Goal: Information Seeking & Learning: Learn about a topic

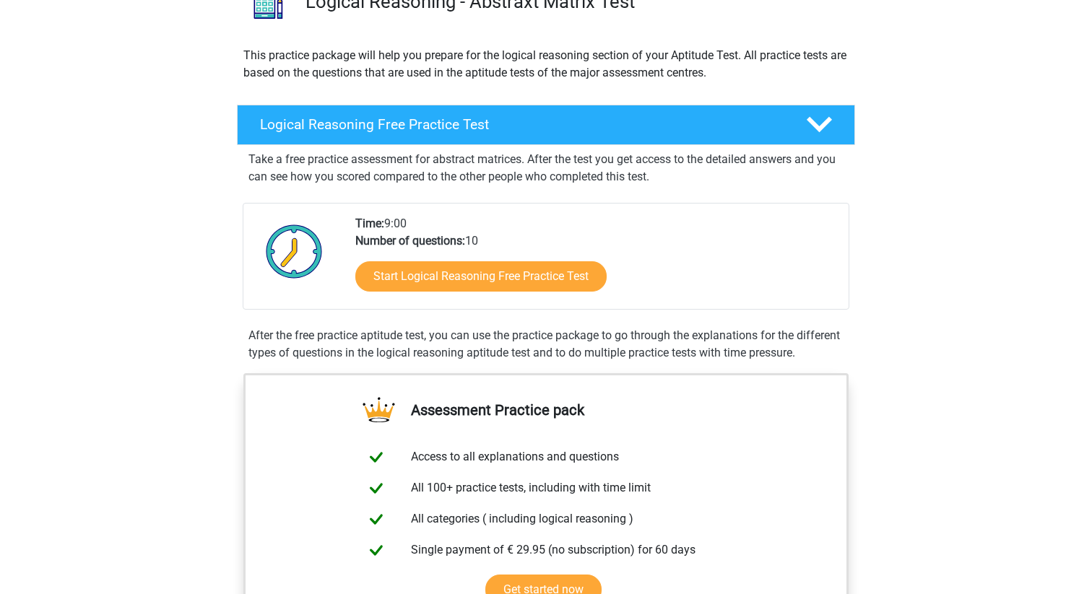
scroll to position [142, 0]
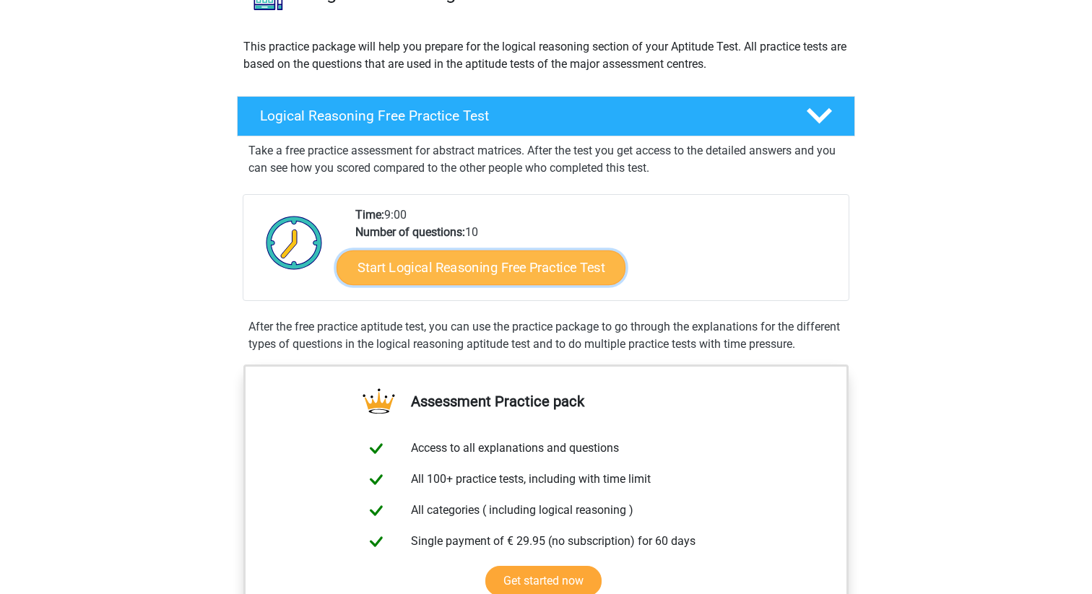
click at [516, 264] on link "Start Logical Reasoning Free Practice Test" at bounding box center [480, 267] width 289 height 35
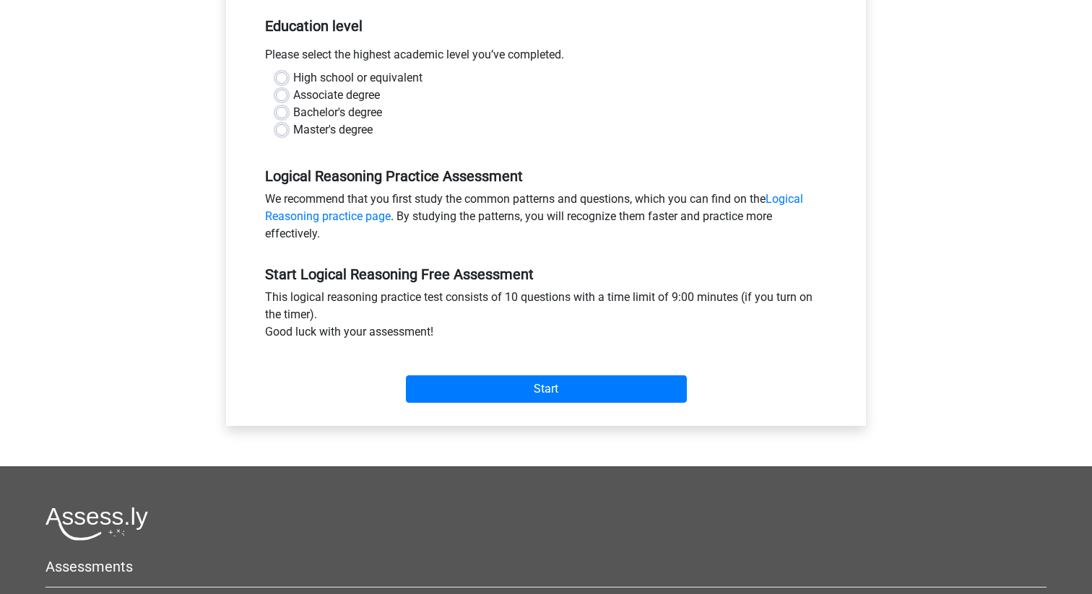
scroll to position [297, 0]
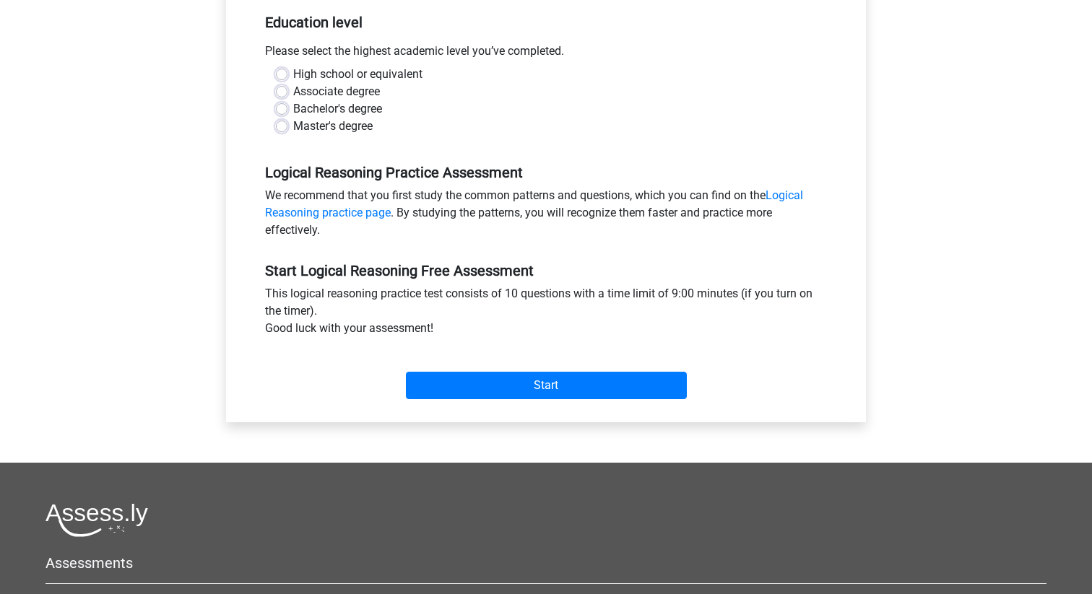
click at [293, 130] on label "Master's degree" at bounding box center [332, 126] width 79 height 17
click at [283, 130] on input "Master's degree" at bounding box center [282, 125] width 12 height 14
radio input "true"
click at [798, 196] on link "Logical Reasoning practice page" at bounding box center [534, 203] width 538 height 31
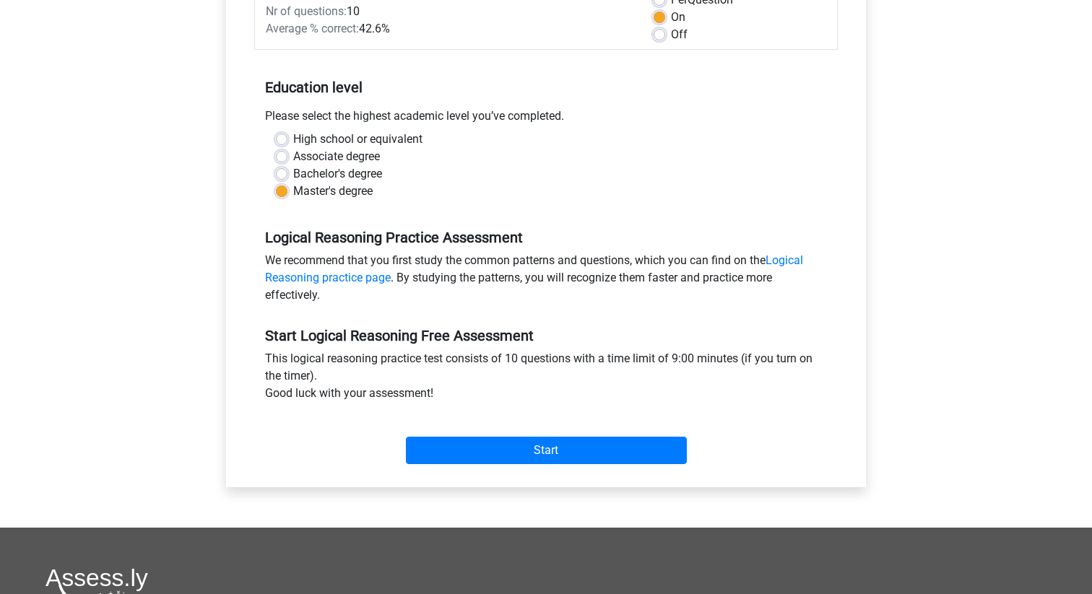
scroll to position [248, 0]
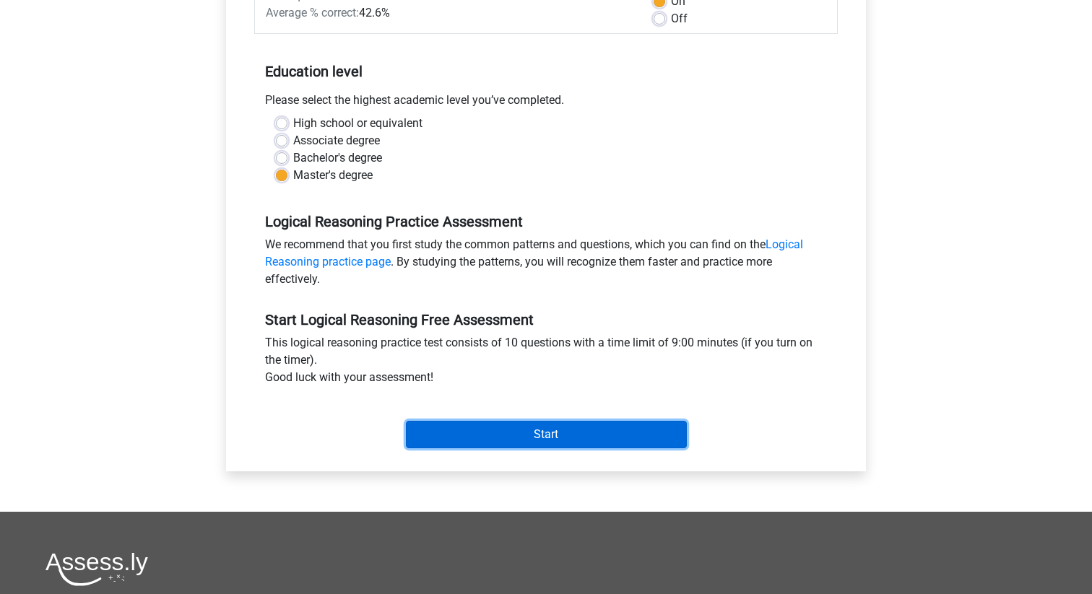
click at [521, 431] on input "Start" at bounding box center [546, 434] width 281 height 27
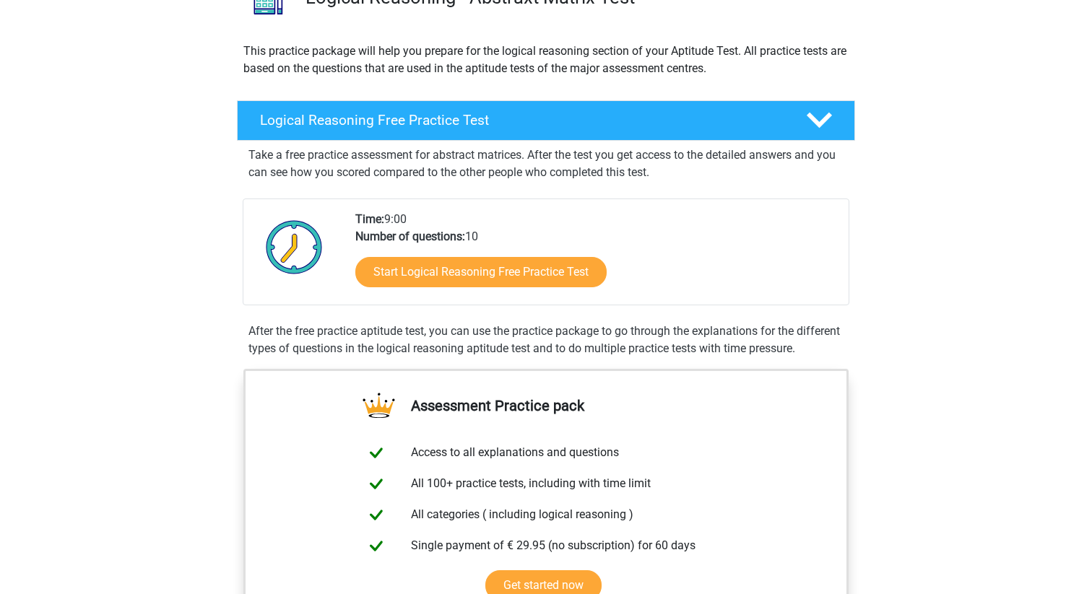
scroll to position [142, 0]
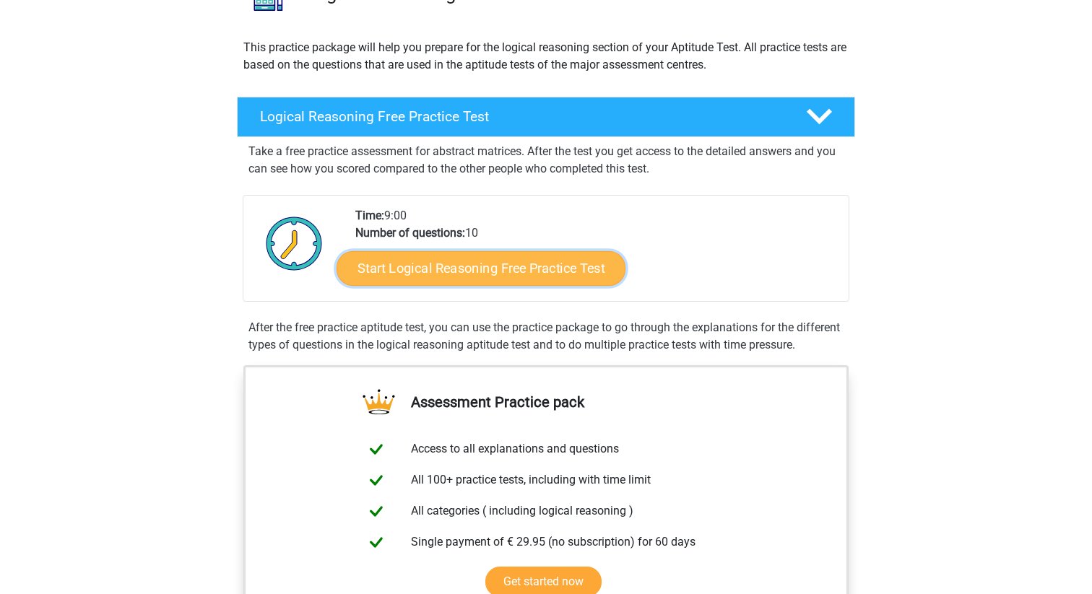
click at [482, 264] on link "Start Logical Reasoning Free Practice Test" at bounding box center [480, 268] width 289 height 35
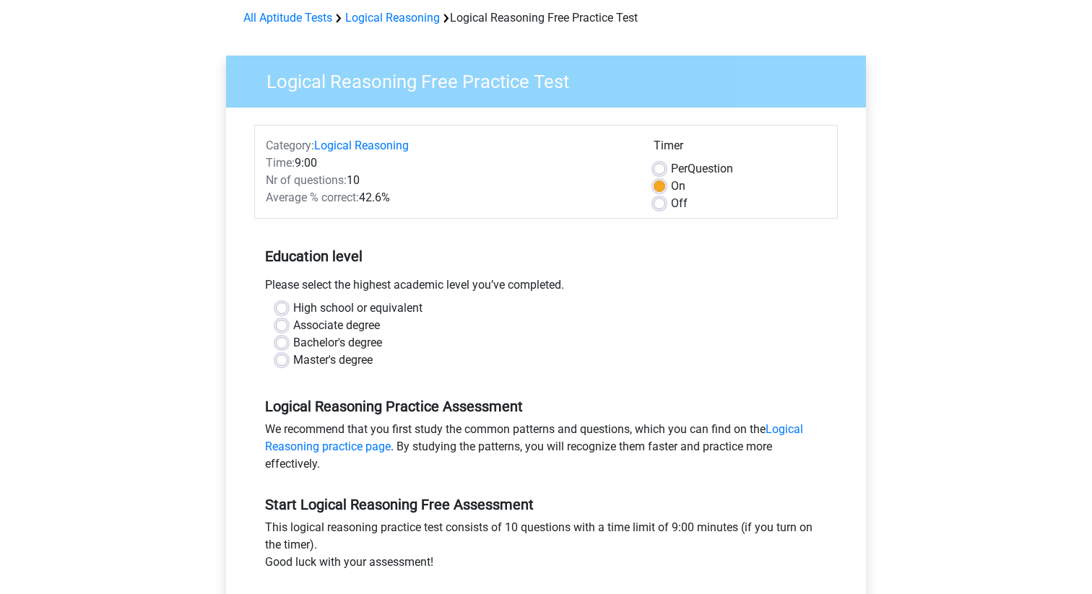
scroll to position [64, 0]
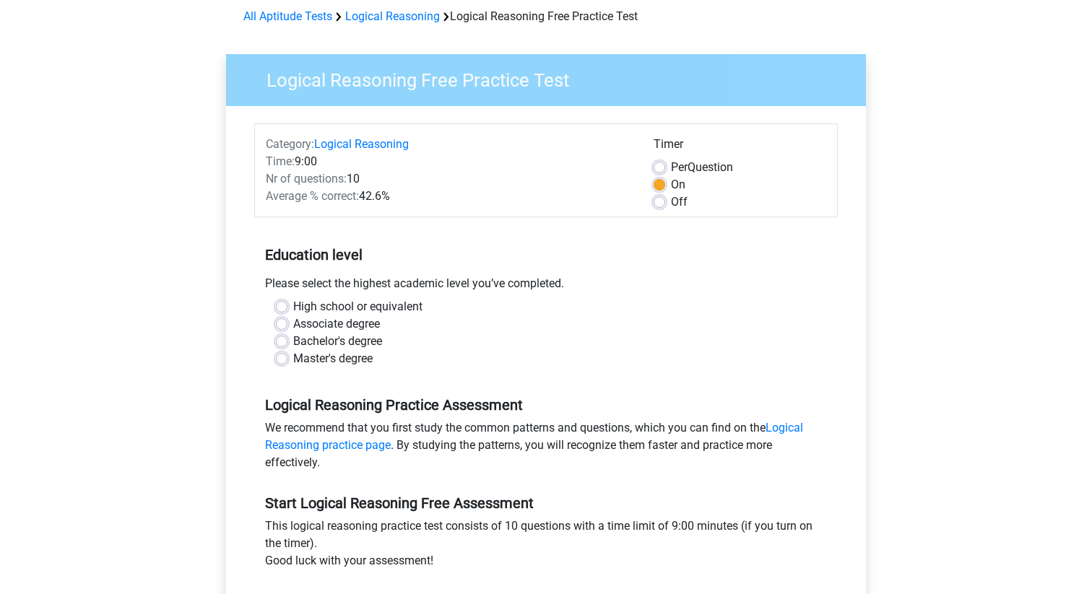
click at [293, 357] on label "Master's degree" at bounding box center [332, 358] width 79 height 17
click at [285, 357] on input "Master's degree" at bounding box center [282, 357] width 12 height 14
radio input "true"
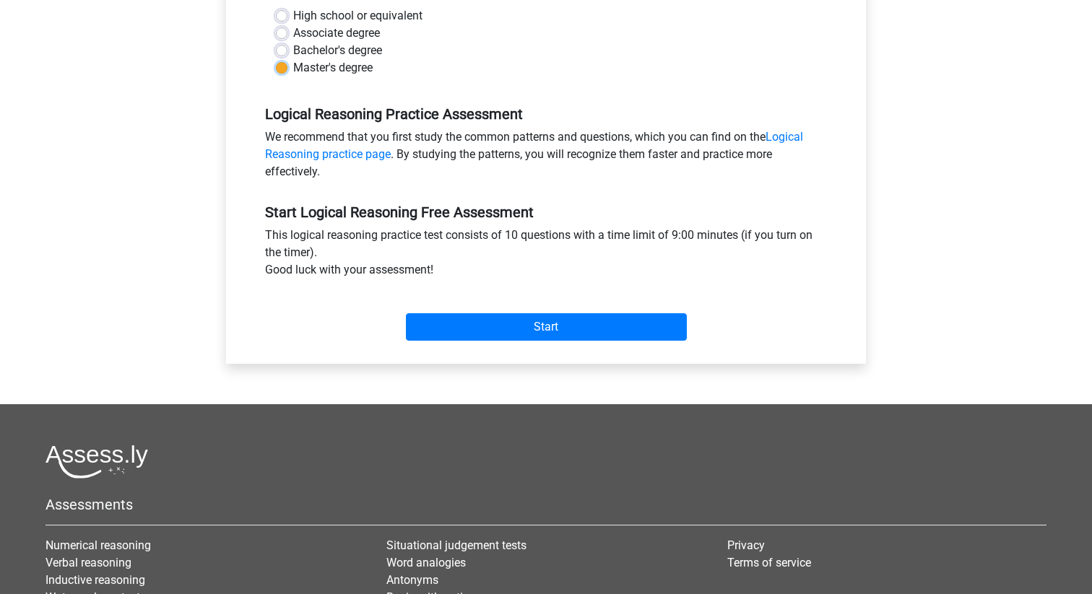
scroll to position [365, 0]
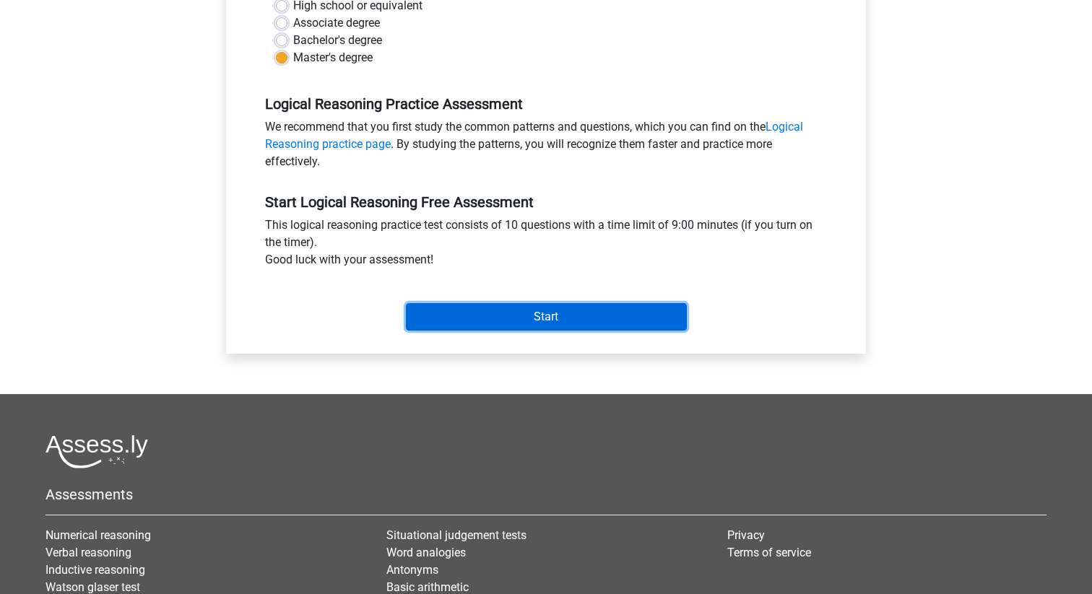
click at [559, 312] on input "Start" at bounding box center [546, 316] width 281 height 27
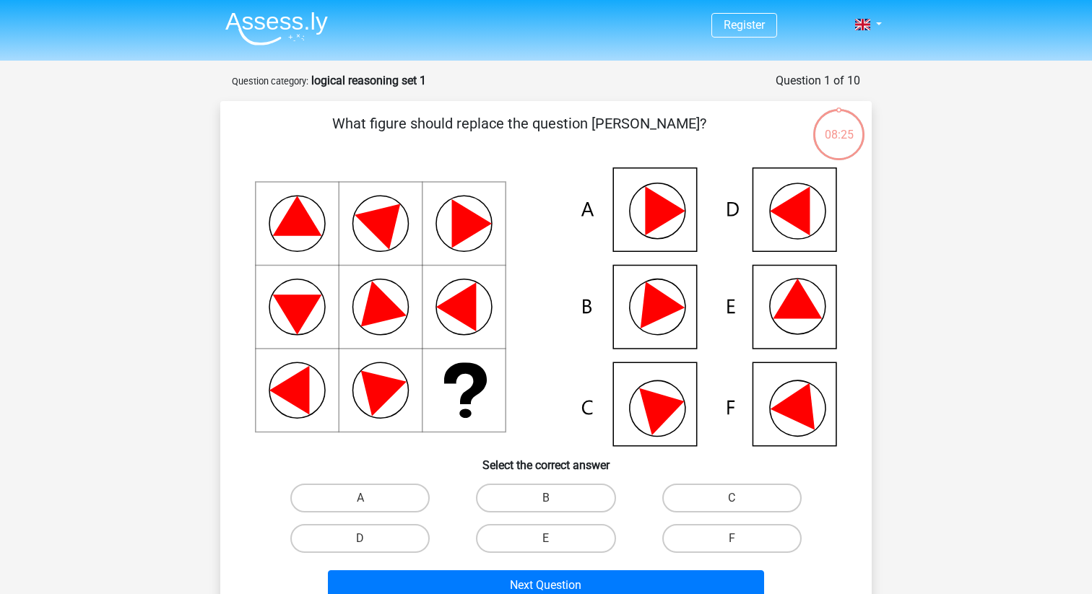
click at [793, 317] on icon at bounding box center [797, 299] width 49 height 40
click at [543, 549] on label "E" at bounding box center [545, 538] width 139 height 29
click at [546, 548] on input "E" at bounding box center [550, 543] width 9 height 9
radio input "true"
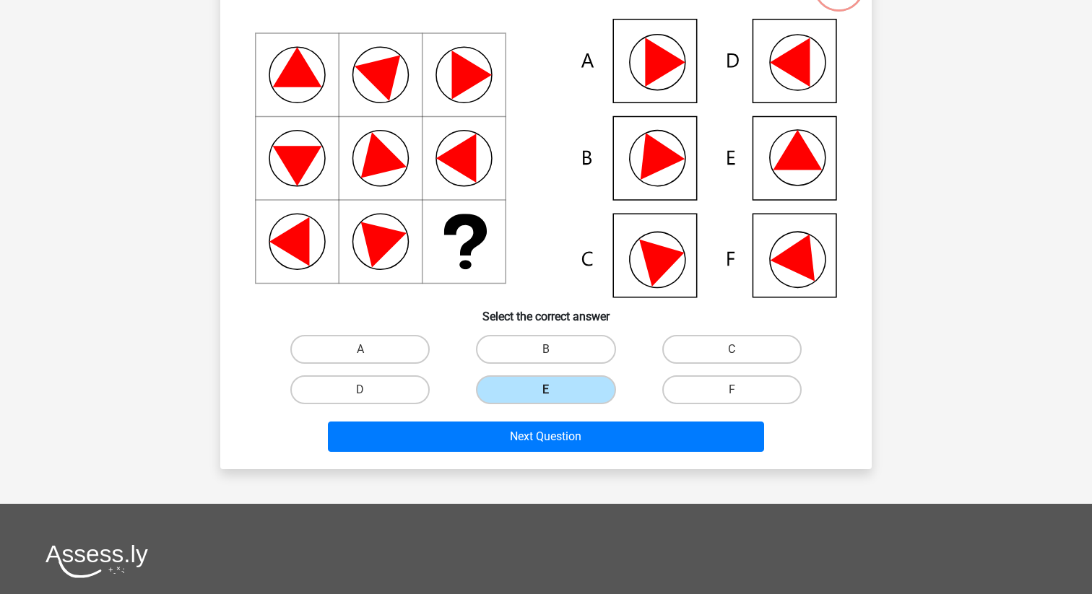
scroll to position [161, 0]
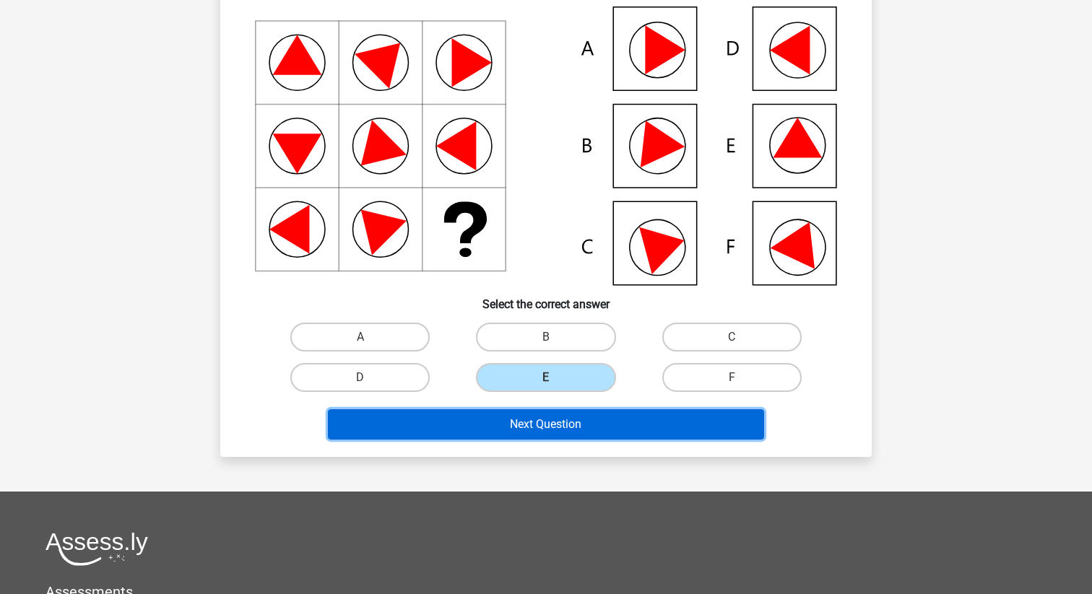
click at [555, 430] on button "Next Question" at bounding box center [546, 424] width 437 height 30
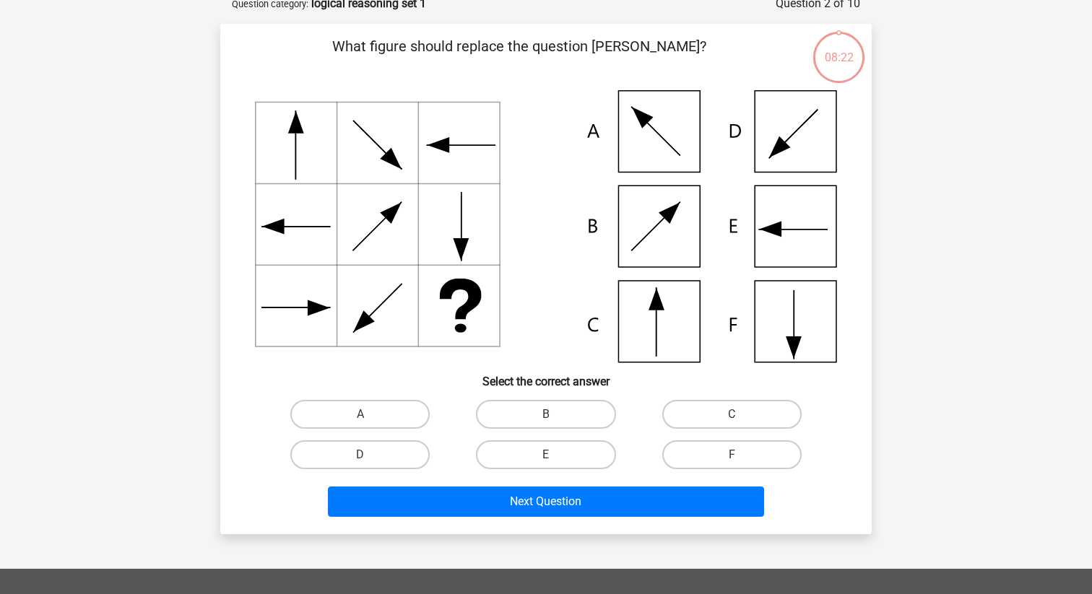
scroll to position [72, 0]
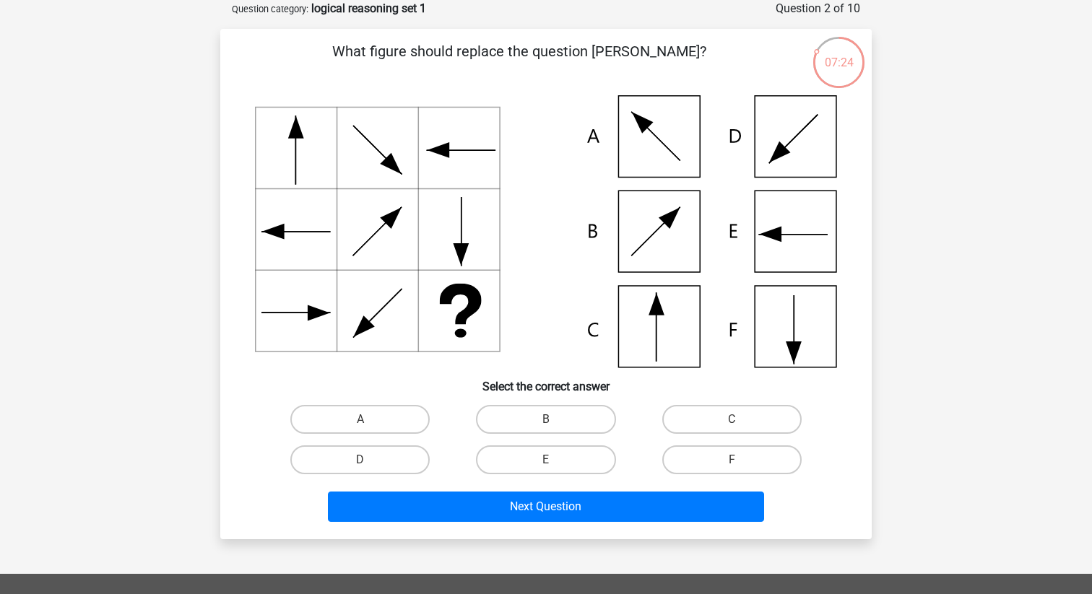
click at [796, 223] on icon at bounding box center [546, 231] width 582 height 272
click at [582, 468] on label "E" at bounding box center [545, 459] width 139 height 29
click at [555, 468] on input "E" at bounding box center [550, 464] width 9 height 9
radio input "true"
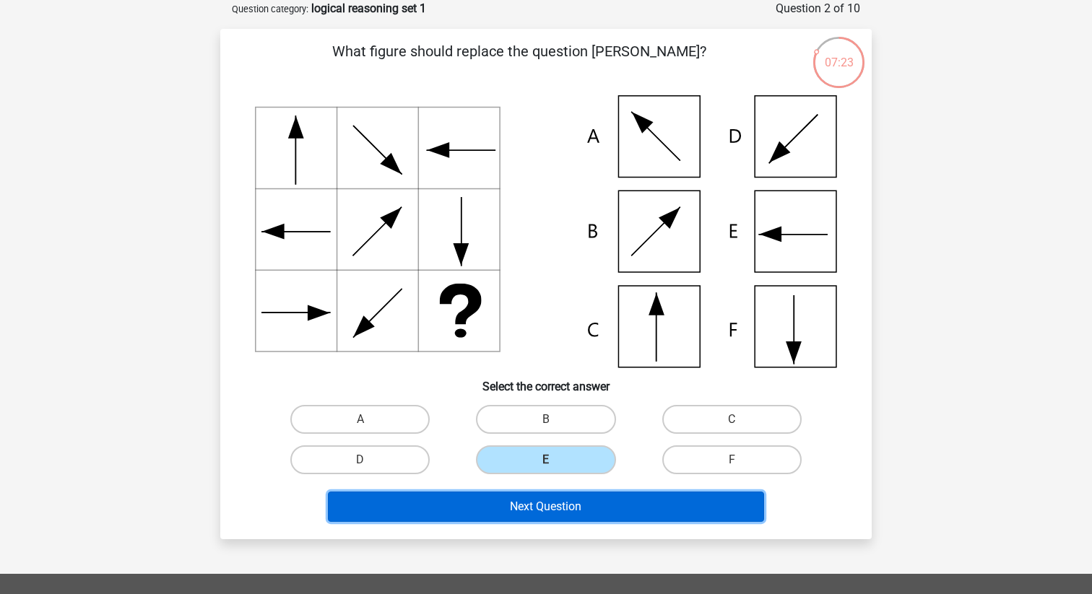
click at [578, 508] on button "Next Question" at bounding box center [546, 507] width 437 height 30
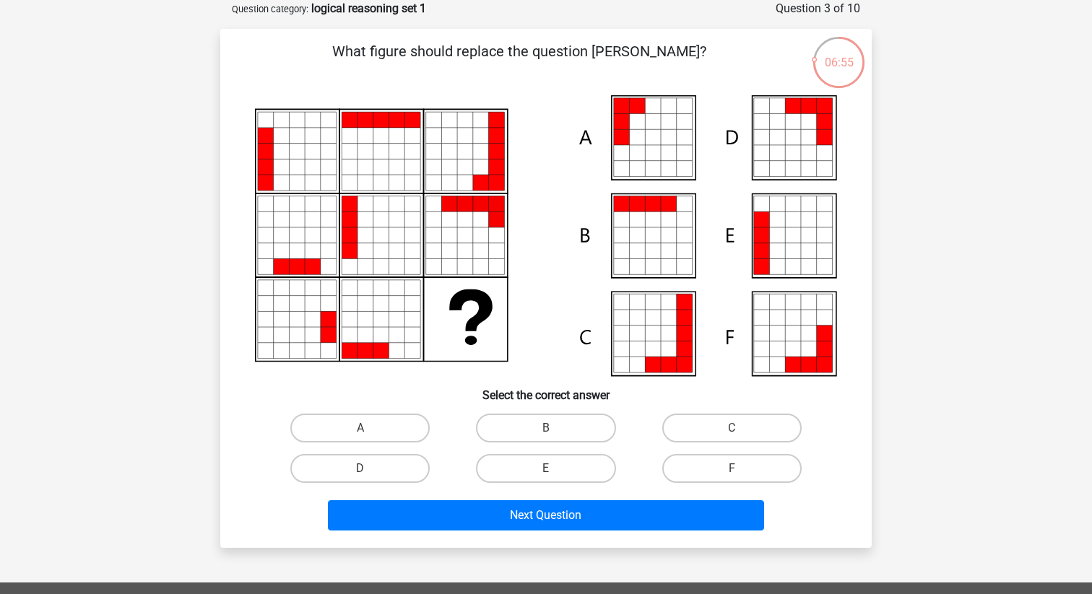
click at [649, 125] on icon at bounding box center [653, 122] width 16 height 16
click at [379, 425] on label "A" at bounding box center [359, 428] width 139 height 29
click at [370, 428] on input "A" at bounding box center [364, 432] width 9 height 9
radio input "true"
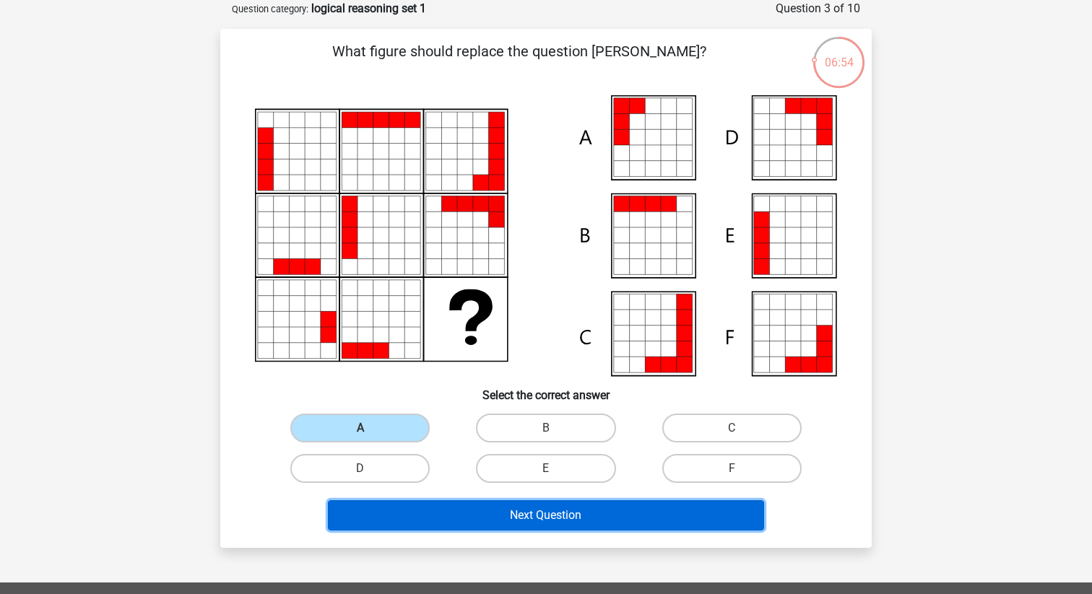
click at [464, 512] on button "Next Question" at bounding box center [546, 515] width 437 height 30
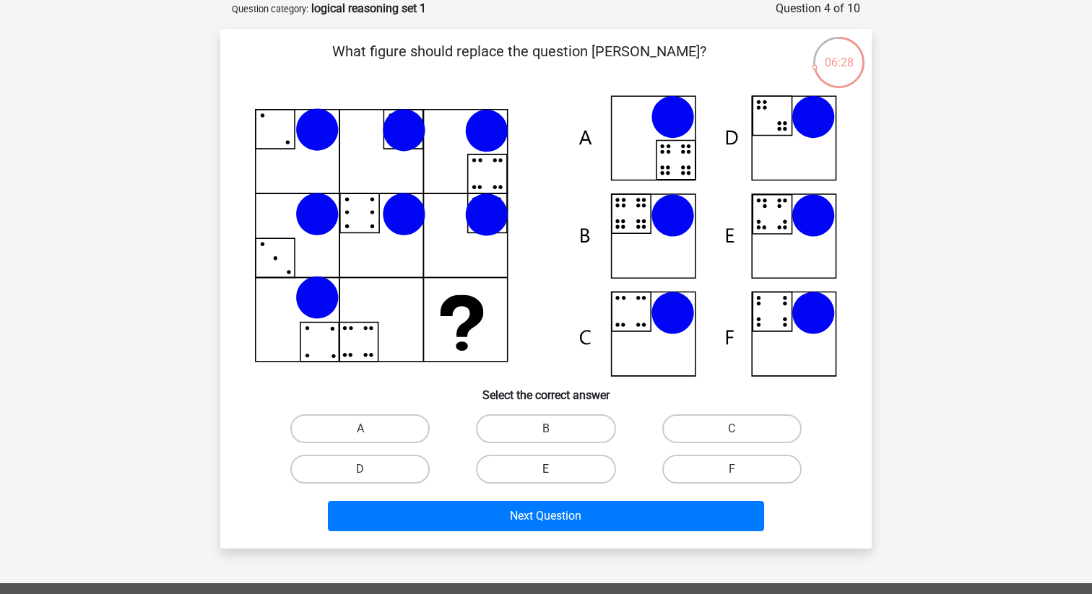
click at [542, 469] on label "E" at bounding box center [545, 469] width 139 height 29
click at [546, 469] on input "E" at bounding box center [550, 473] width 9 height 9
radio input "true"
click at [550, 430] on input "B" at bounding box center [550, 433] width 9 height 9
radio input "true"
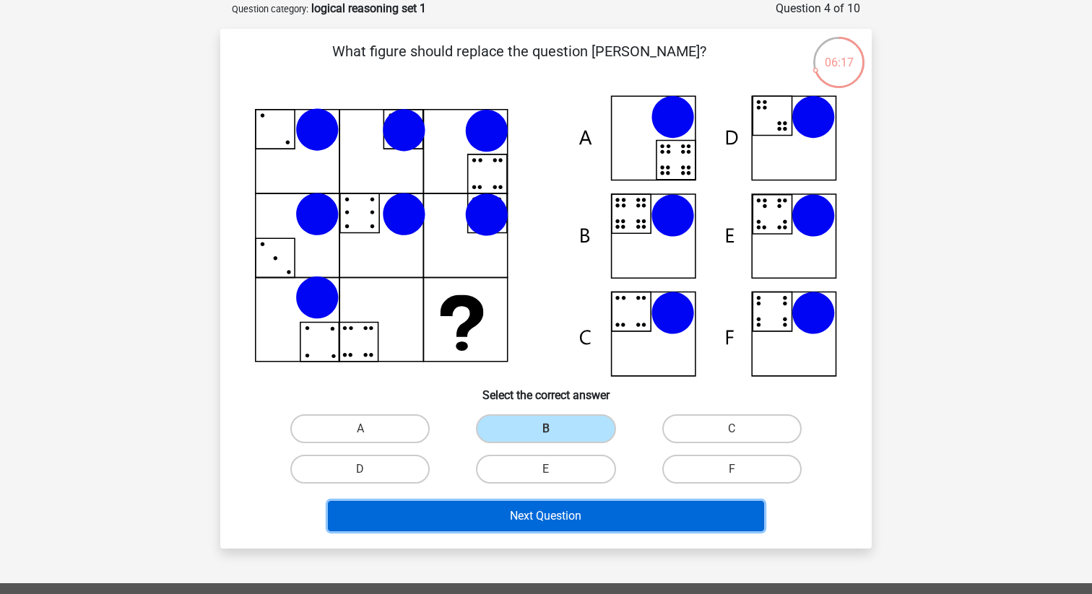
click at [539, 501] on button "Next Question" at bounding box center [546, 516] width 437 height 30
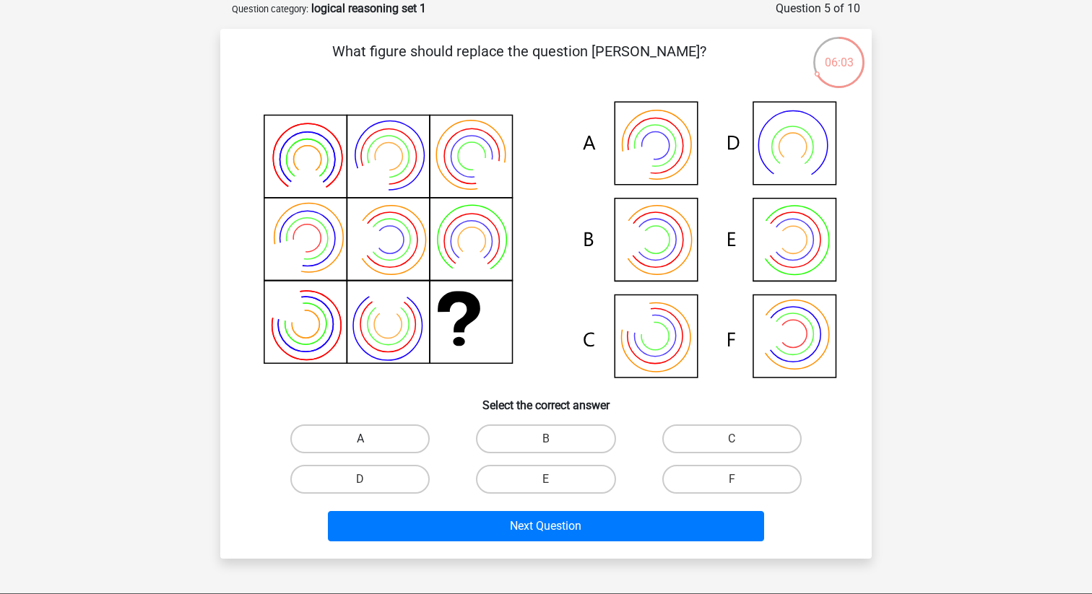
click at [330, 443] on label "A" at bounding box center [359, 439] width 139 height 29
click at [360, 443] on input "A" at bounding box center [364, 443] width 9 height 9
radio input "true"
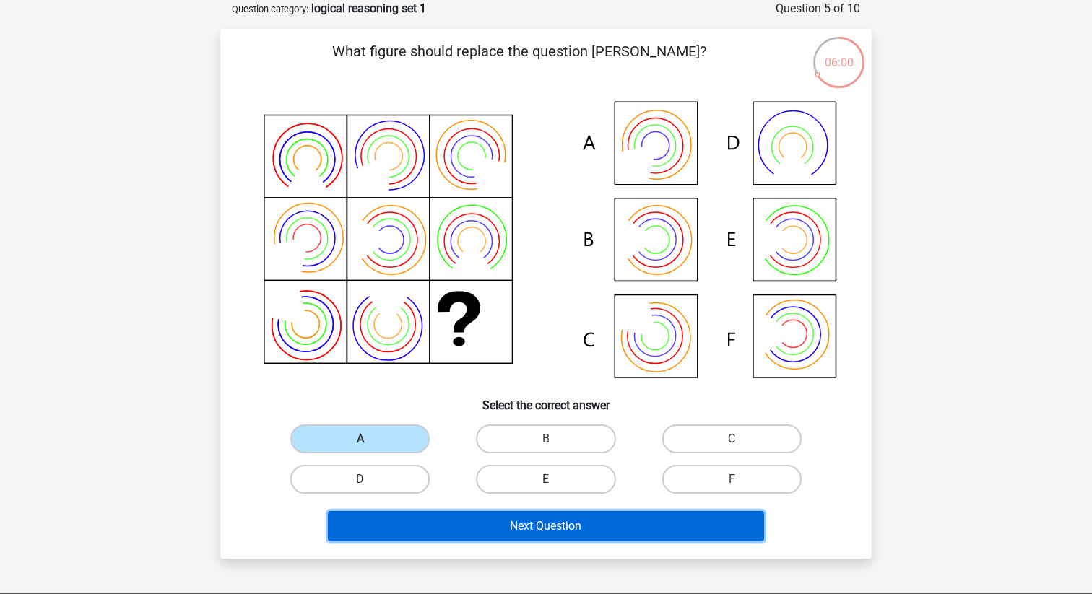
click at [536, 519] on button "Next Question" at bounding box center [546, 526] width 437 height 30
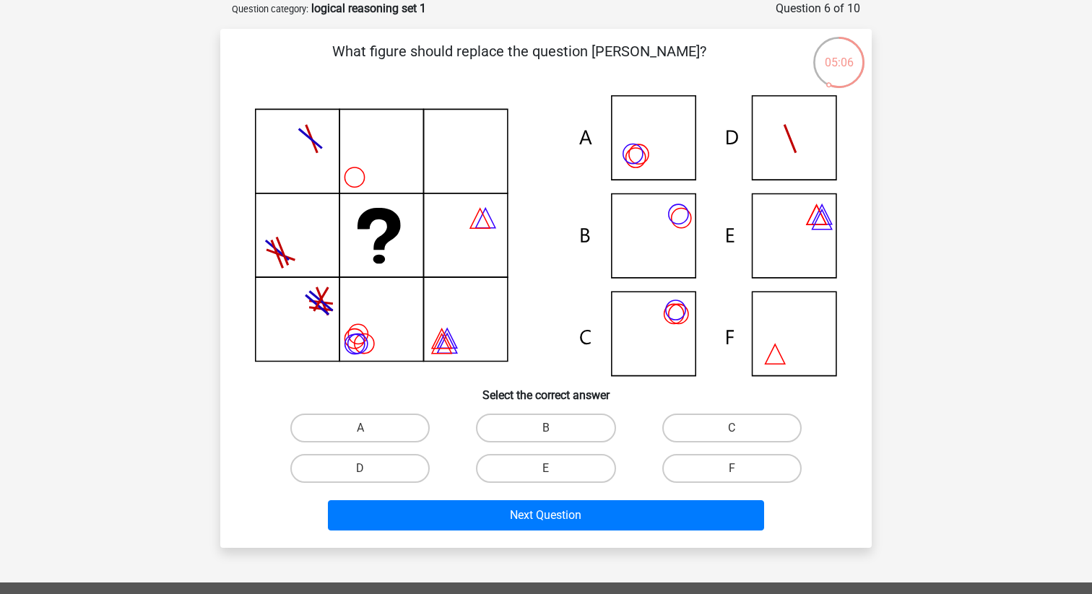
click at [638, 137] on icon at bounding box center [546, 235] width 582 height 281
click at [349, 424] on label "A" at bounding box center [359, 428] width 139 height 29
click at [360, 428] on input "A" at bounding box center [364, 432] width 9 height 9
radio input "true"
click at [717, 423] on label "C" at bounding box center [731, 428] width 139 height 29
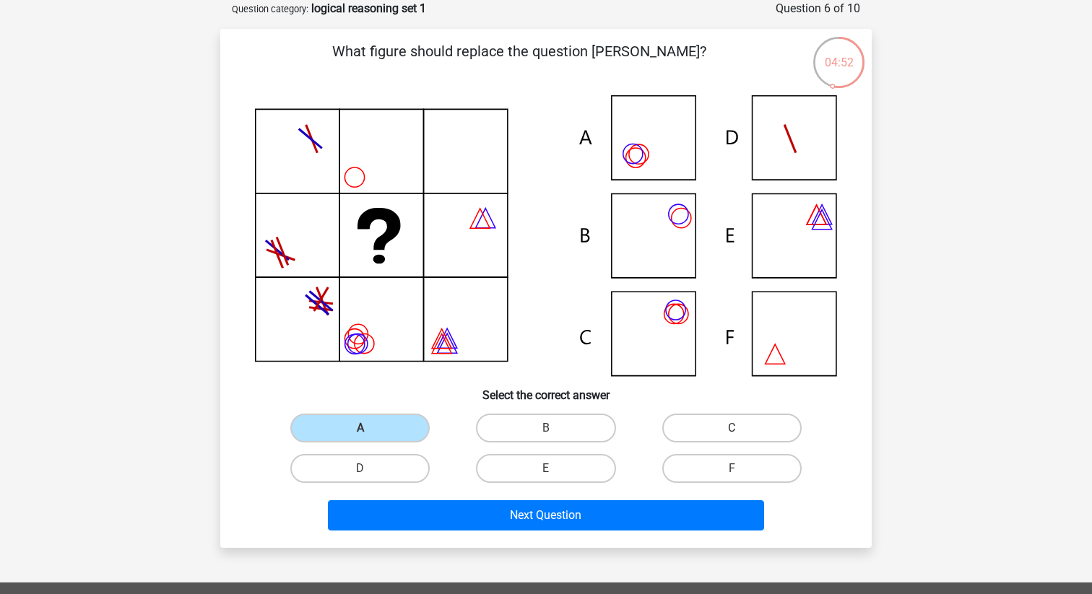
click at [731, 428] on input "C" at bounding box center [735, 432] width 9 height 9
radio input "true"
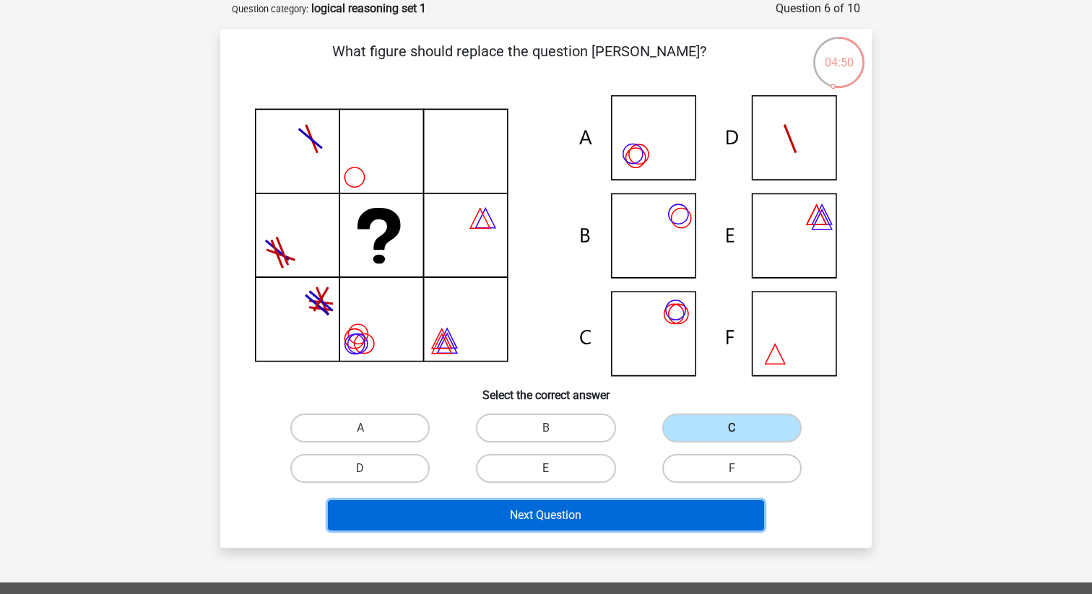
click at [572, 521] on button "Next Question" at bounding box center [546, 515] width 437 height 30
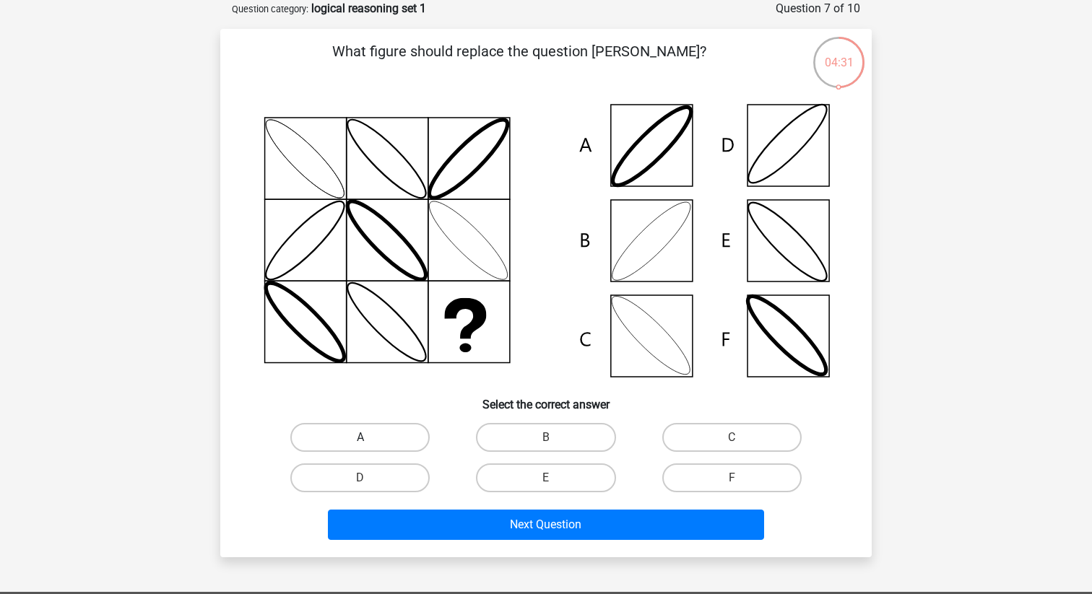
click at [378, 430] on label "A" at bounding box center [359, 437] width 139 height 29
click at [370, 438] on input "A" at bounding box center [364, 442] width 9 height 9
radio input "true"
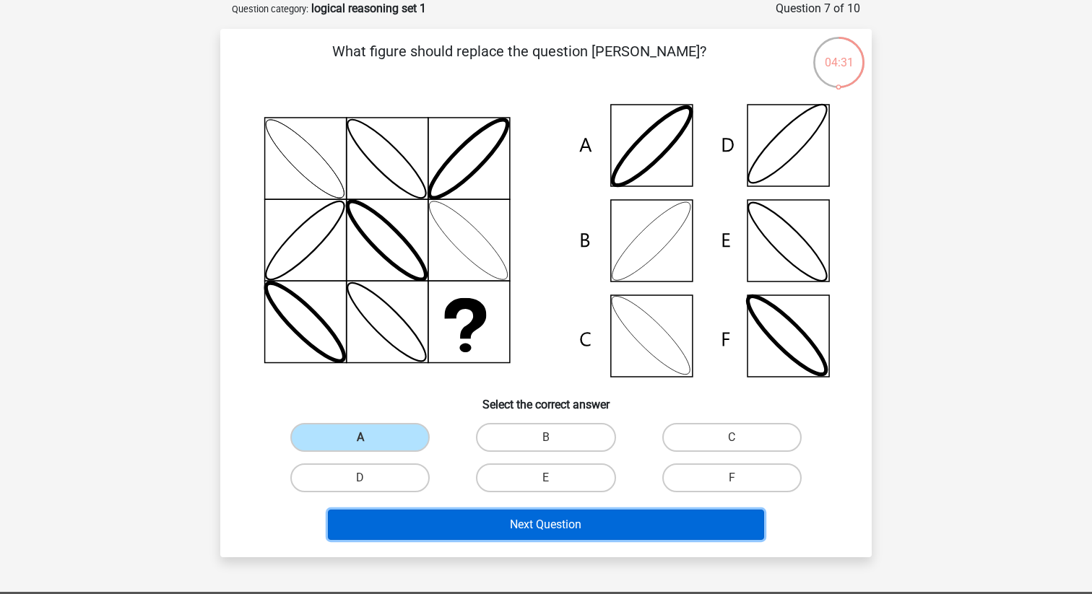
click at [489, 526] on button "Next Question" at bounding box center [546, 525] width 437 height 30
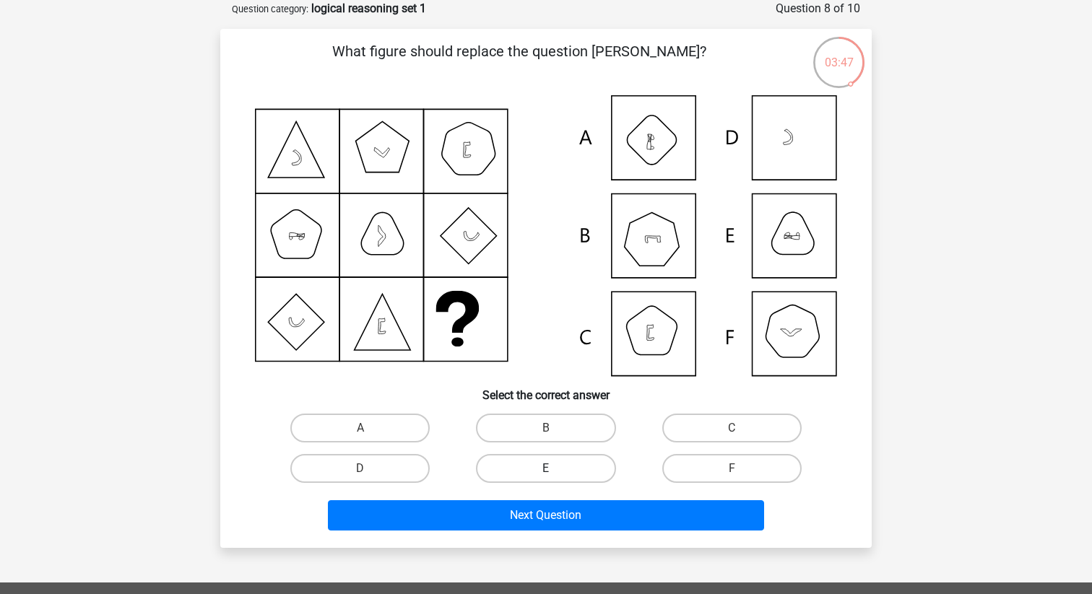
click at [565, 461] on label "E" at bounding box center [545, 468] width 139 height 29
click at [555, 469] on input "E" at bounding box center [550, 473] width 9 height 9
radio input "true"
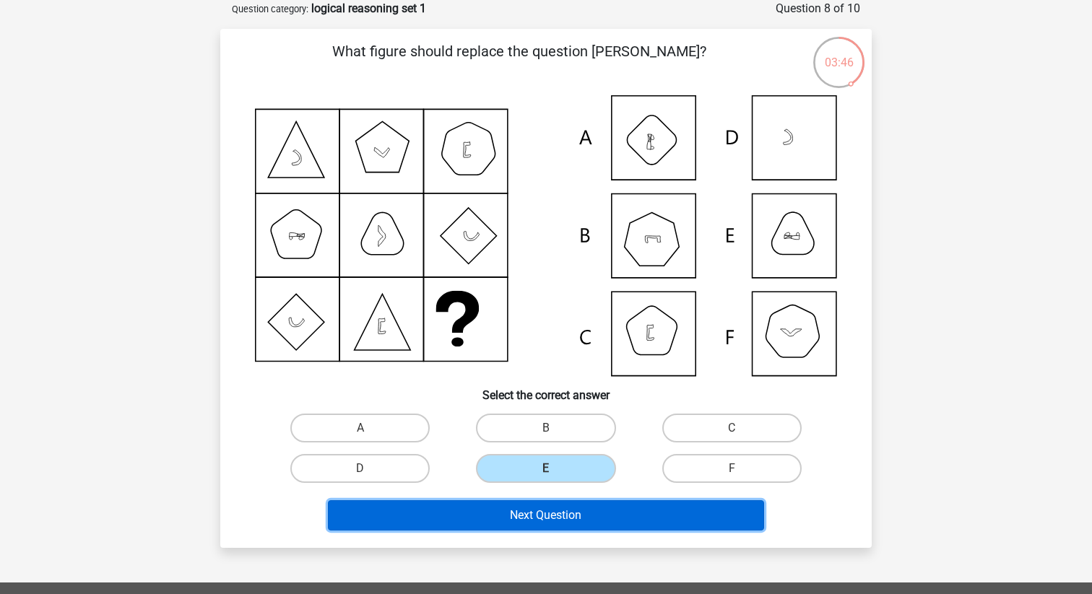
click at [565, 516] on button "Next Question" at bounding box center [546, 515] width 437 height 30
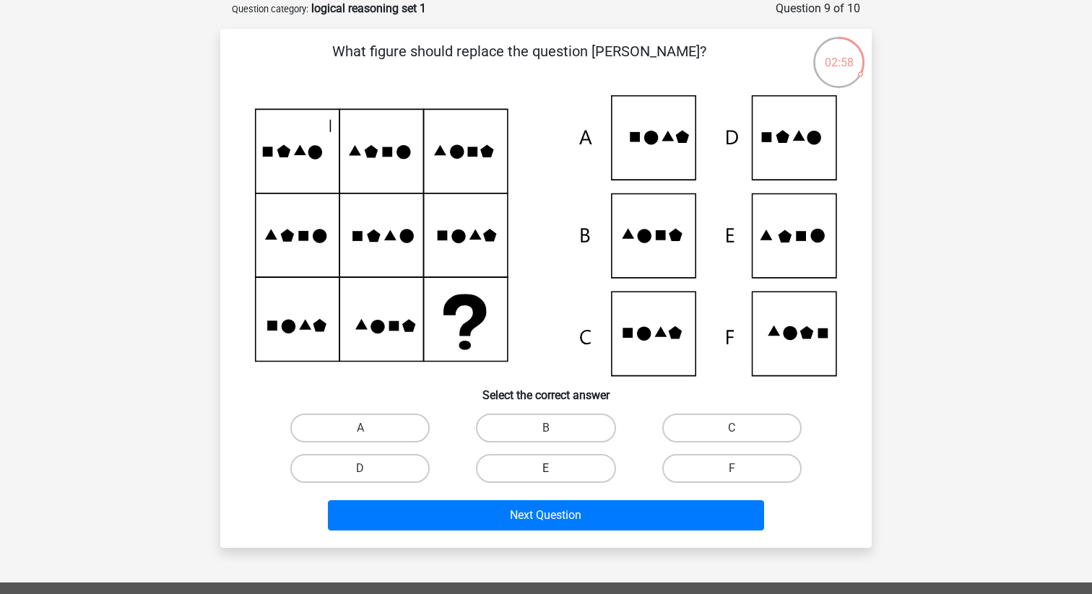
click at [562, 471] on label "E" at bounding box center [545, 468] width 139 height 29
click at [555, 471] on input "E" at bounding box center [550, 473] width 9 height 9
radio input "true"
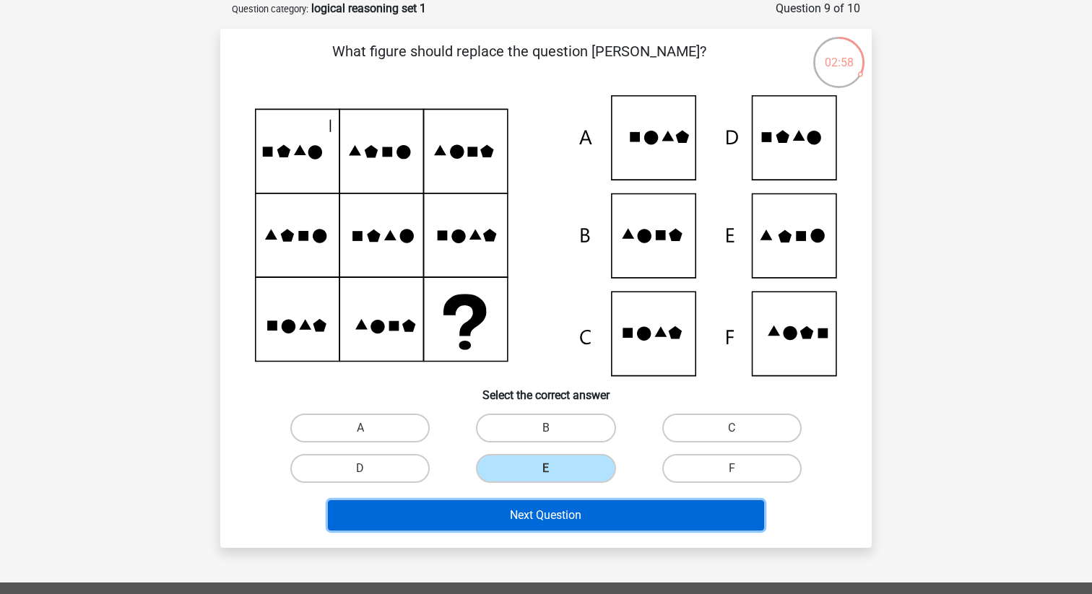
click at [560, 515] on button "Next Question" at bounding box center [546, 515] width 437 height 30
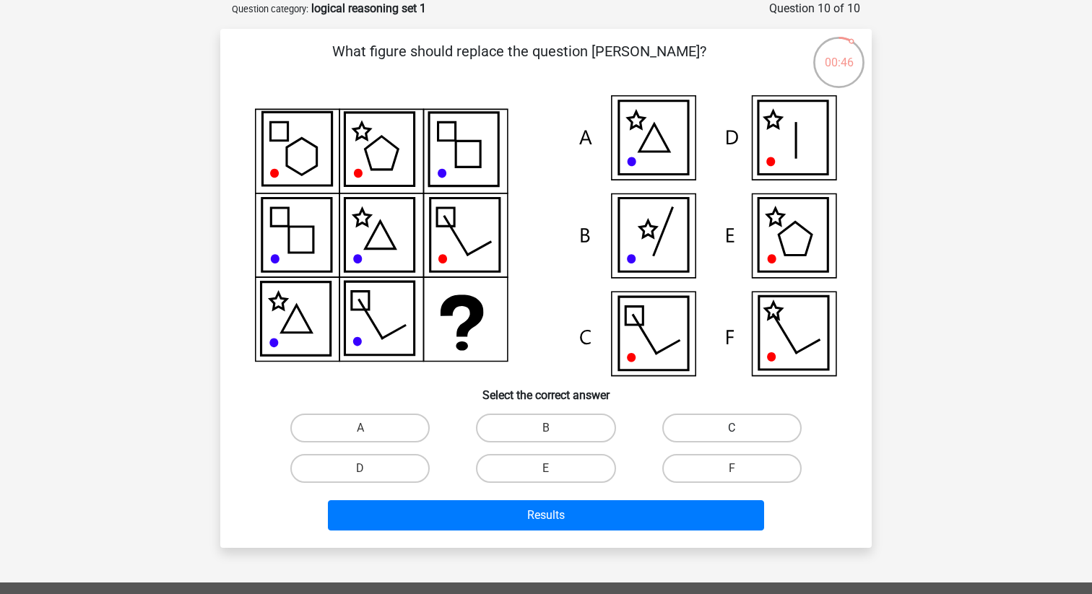
click at [743, 424] on label "C" at bounding box center [731, 428] width 139 height 29
click at [741, 428] on input "C" at bounding box center [735, 432] width 9 height 9
radio input "true"
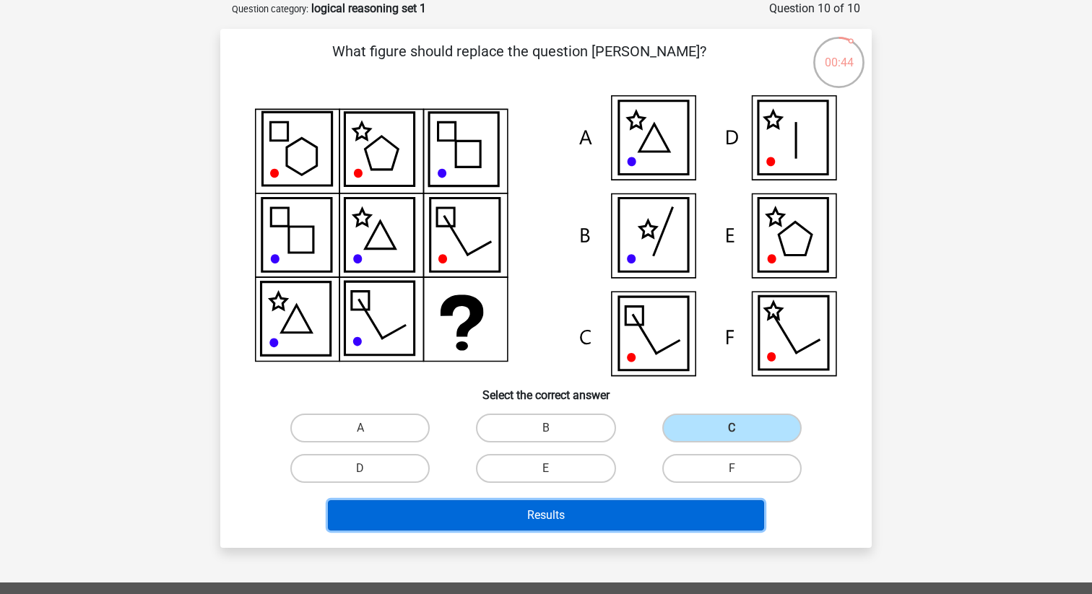
click at [561, 516] on button "Results" at bounding box center [546, 515] width 437 height 30
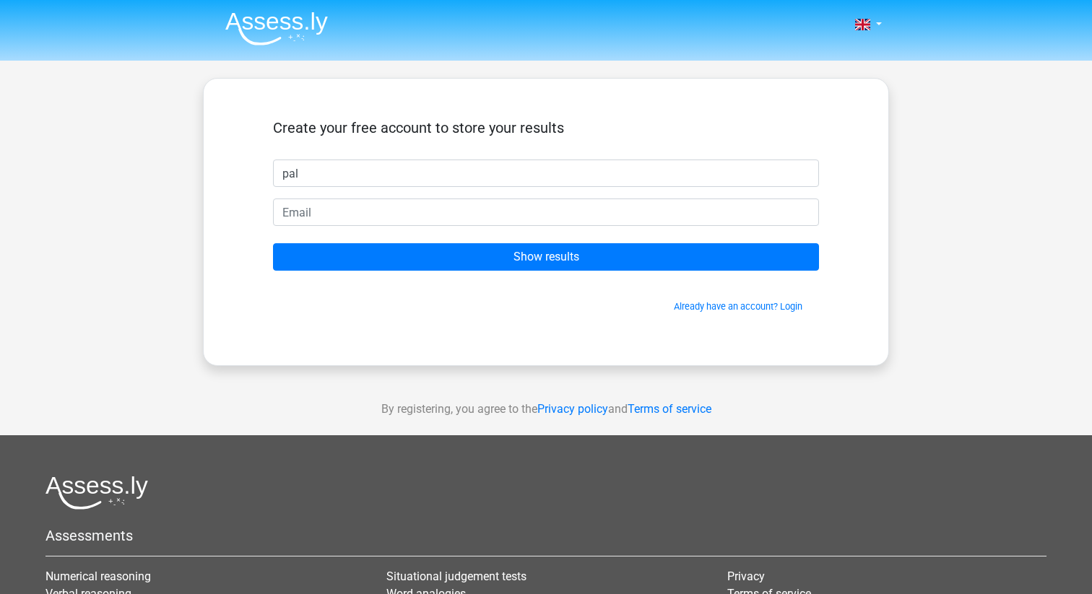
type input "pal"
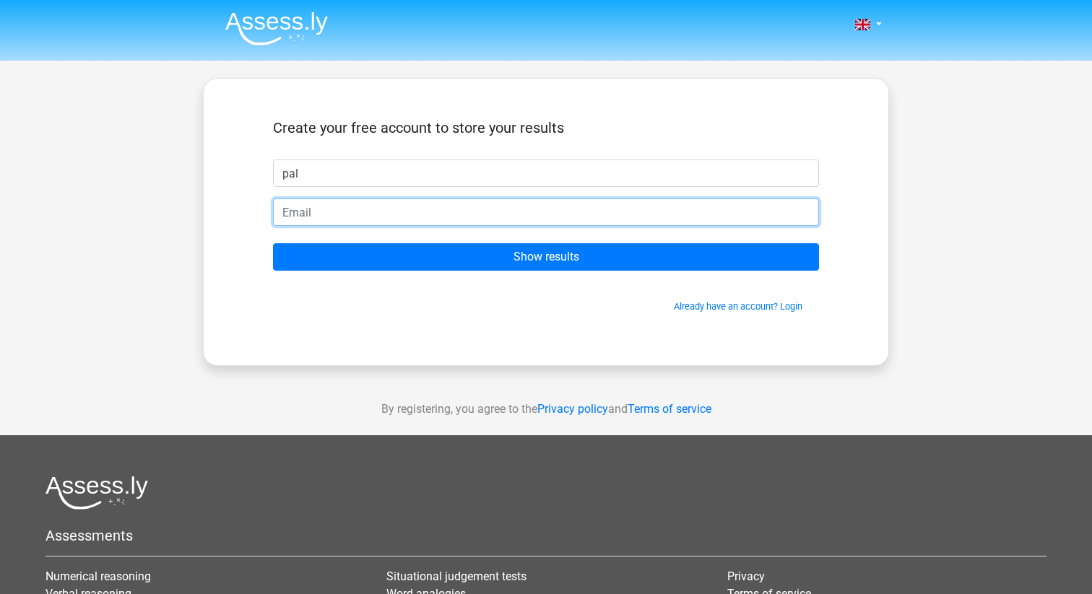
click at [500, 217] on input "email" at bounding box center [546, 212] width 546 height 27
type input "pyarmolenka@gmail.com"
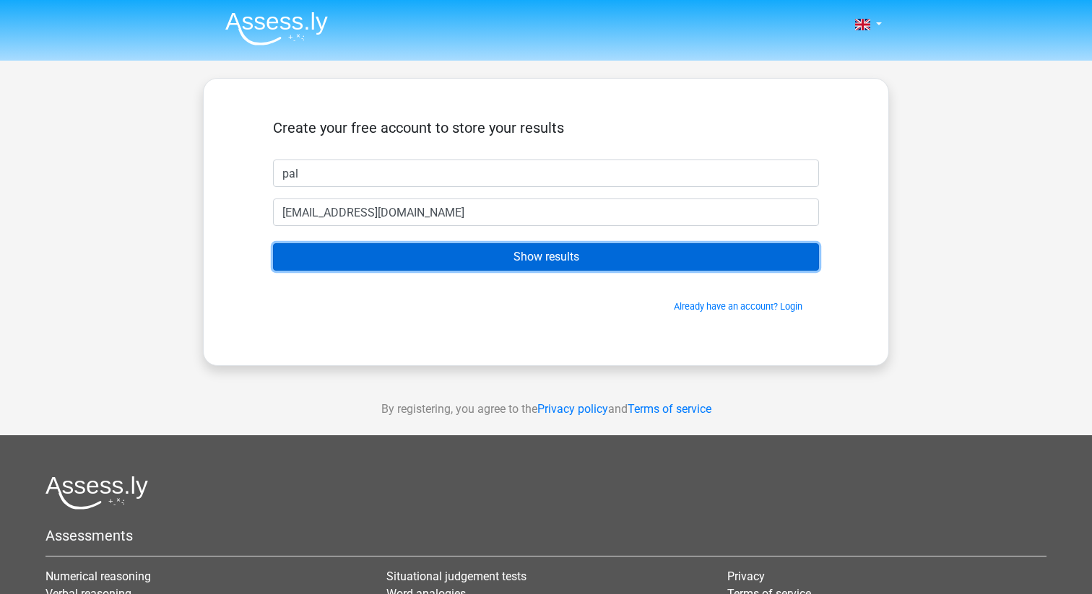
click at [464, 255] on input "Show results" at bounding box center [546, 256] width 546 height 27
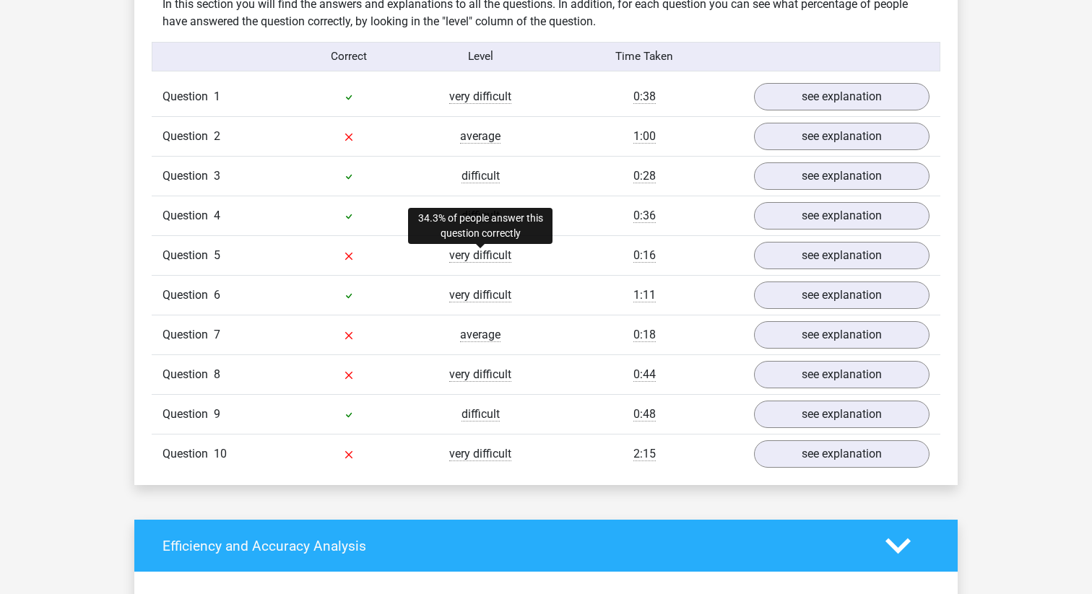
scroll to position [1154, 0]
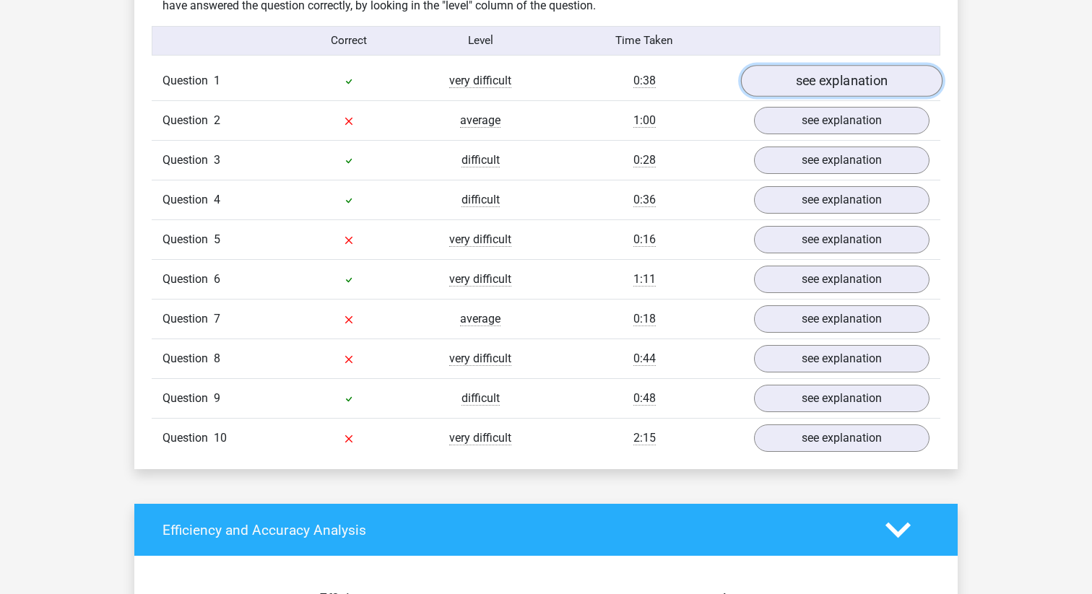
click at [836, 76] on link "see explanation" at bounding box center [841, 81] width 201 height 32
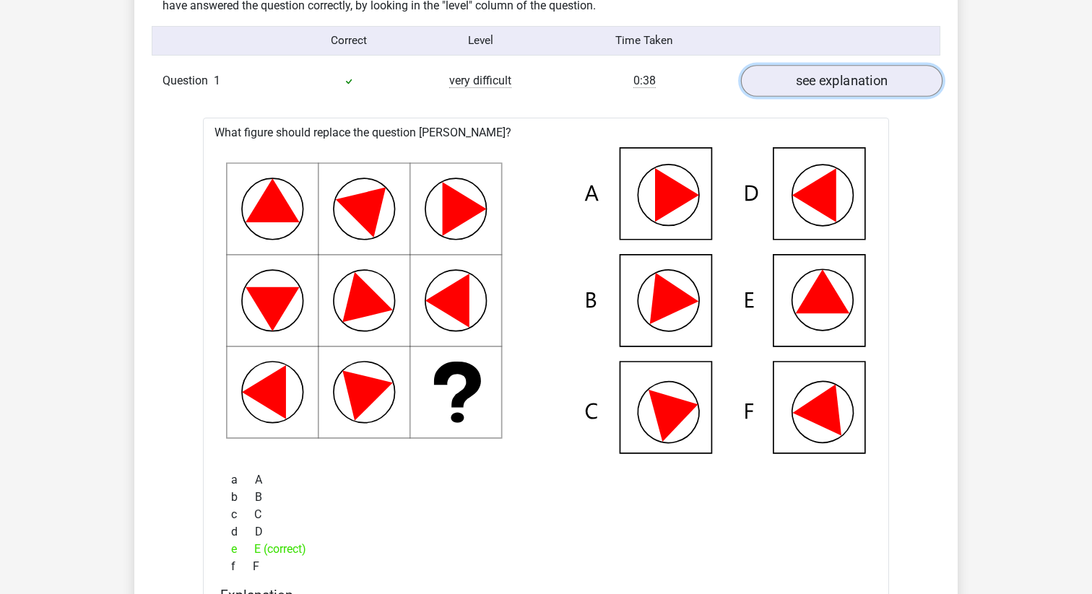
click at [836, 77] on link "see explanation" at bounding box center [841, 81] width 201 height 32
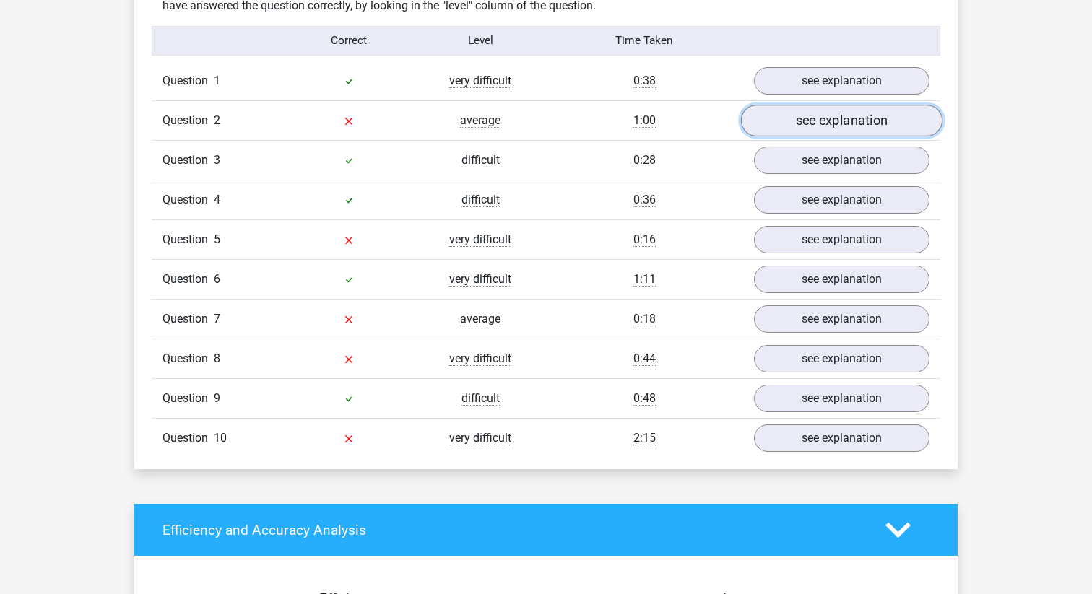
click at [845, 121] on link "see explanation" at bounding box center [841, 121] width 201 height 32
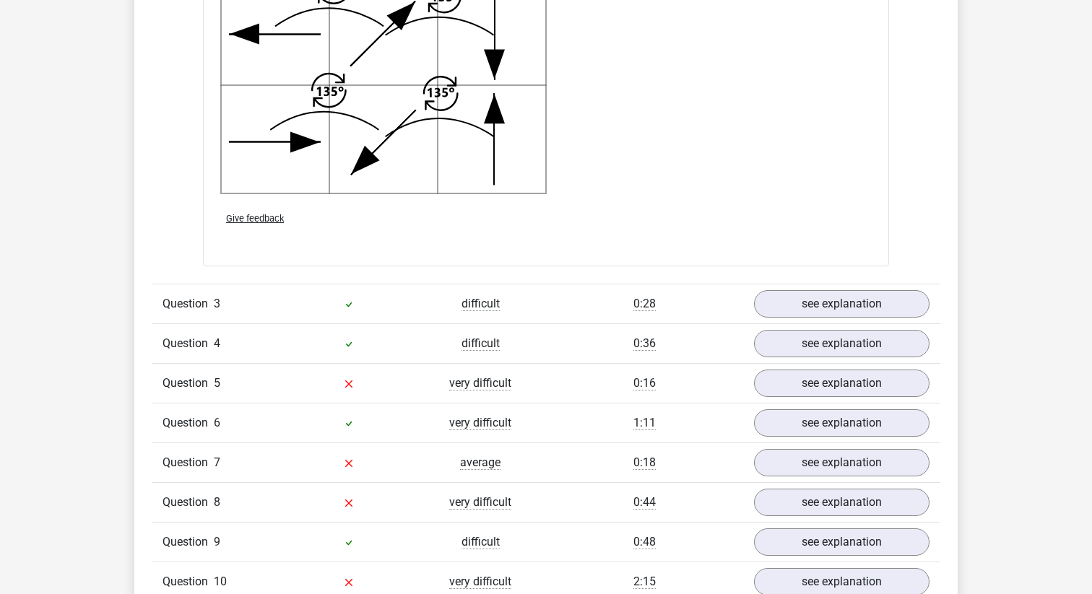
scroll to position [1967, 0]
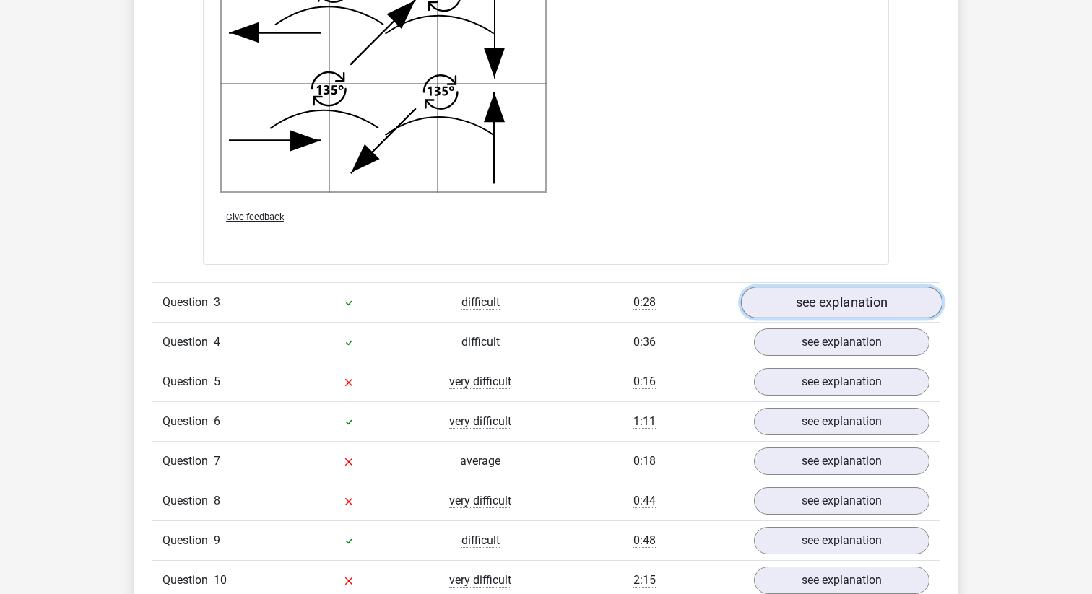
click at [847, 302] on link "see explanation" at bounding box center [841, 303] width 201 height 32
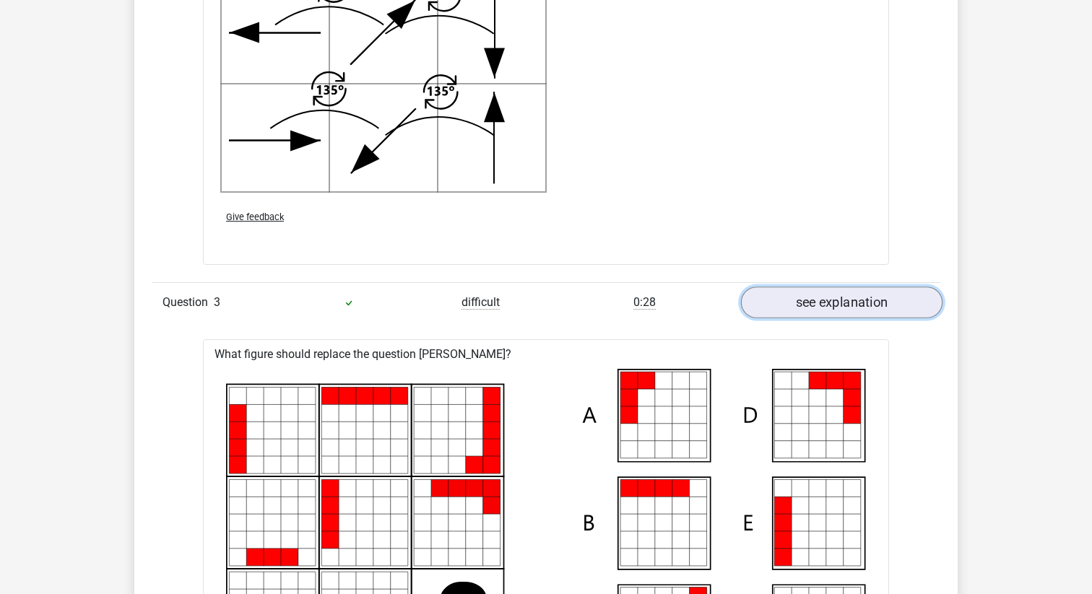
click at [847, 302] on link "see explanation" at bounding box center [841, 303] width 201 height 32
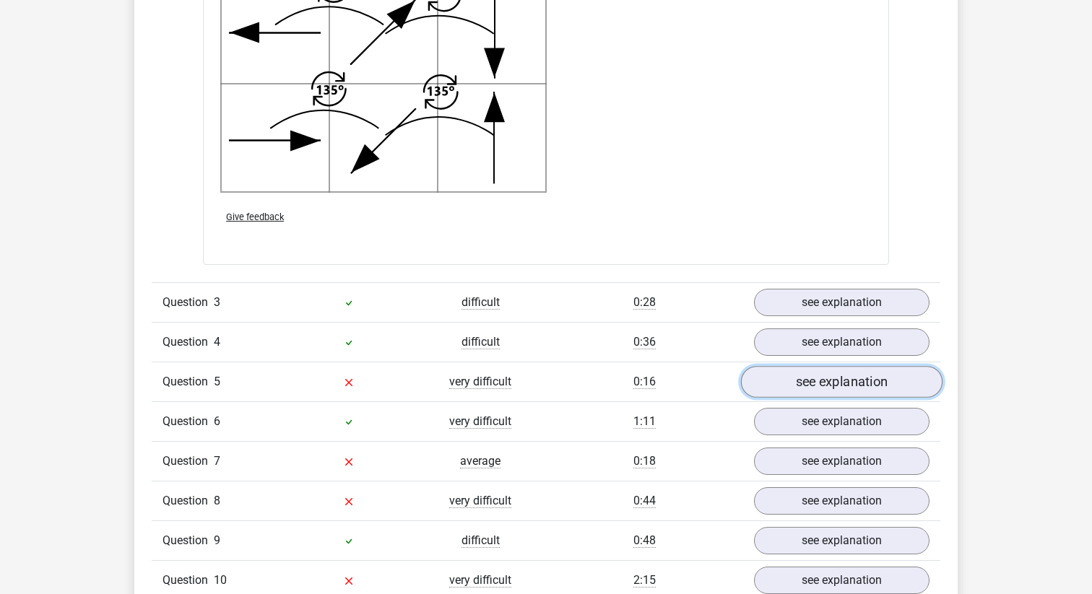
click at [842, 378] on link "see explanation" at bounding box center [841, 383] width 201 height 32
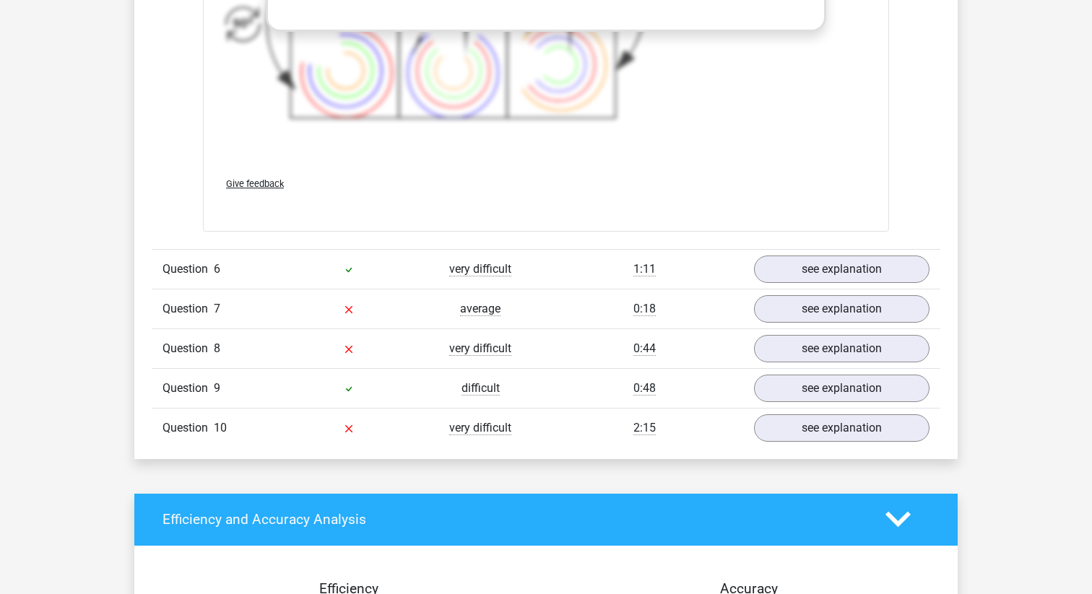
scroll to position [3197, 0]
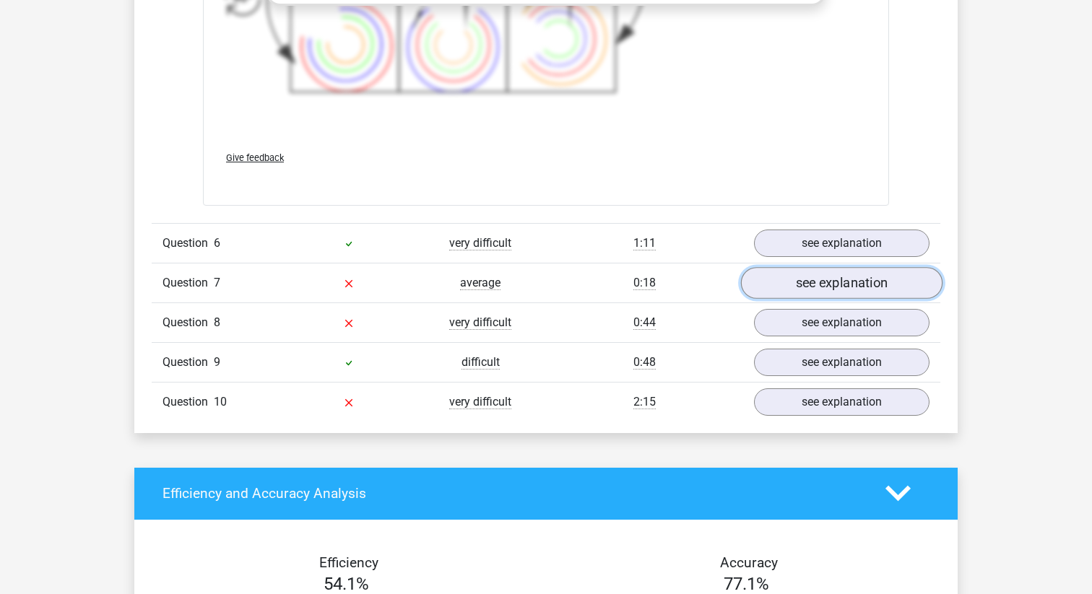
click at [806, 285] on link "see explanation" at bounding box center [841, 283] width 201 height 32
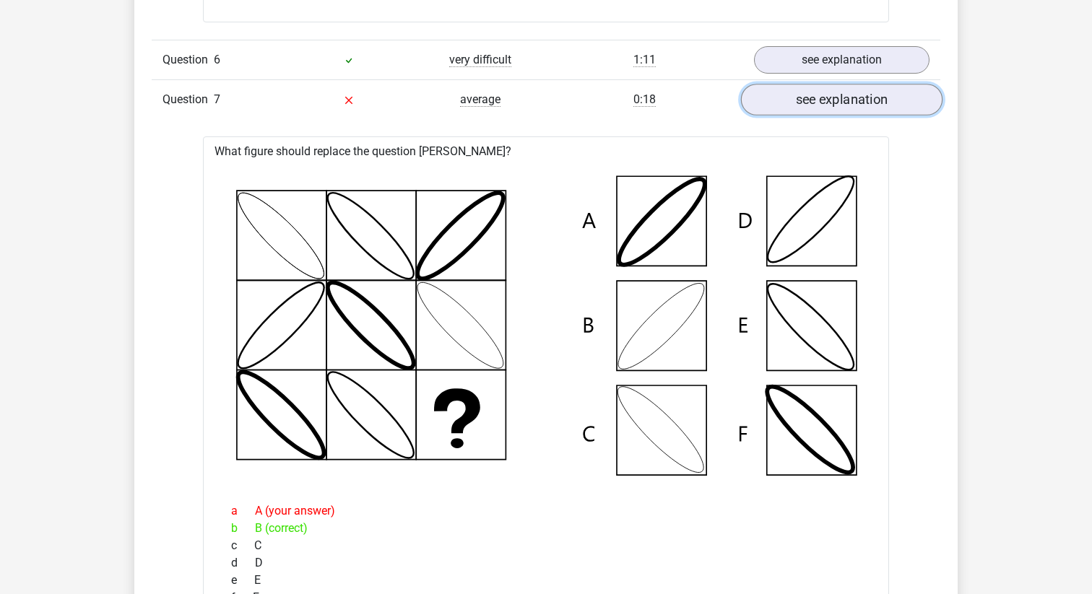
scroll to position [3379, 0]
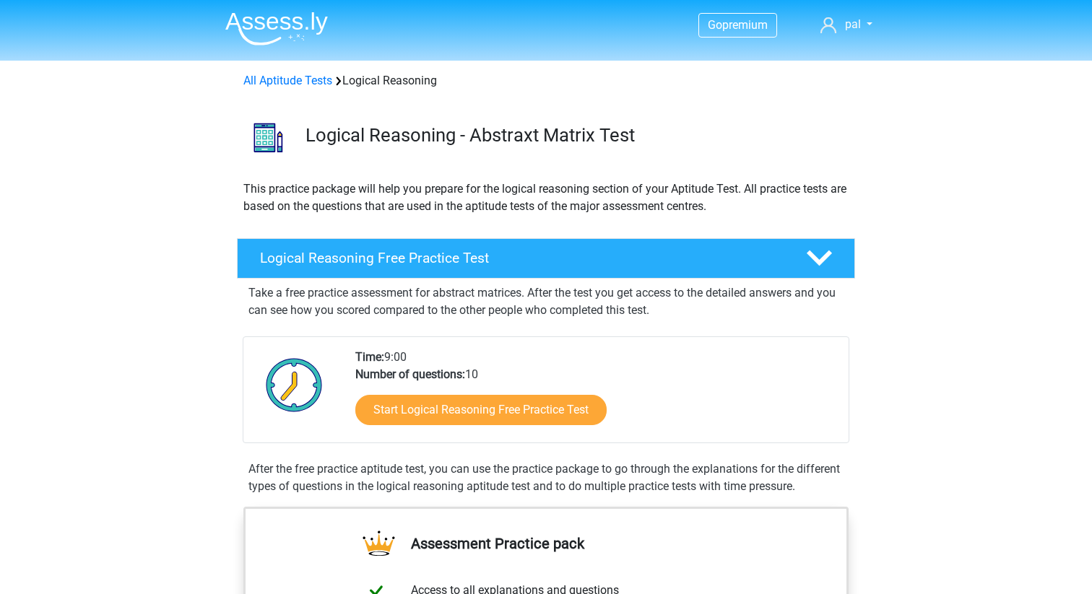
scroll to position [142, 0]
